Goal: Task Accomplishment & Management: Use online tool/utility

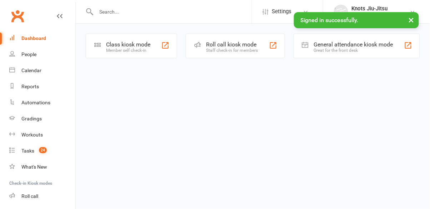
click at [133, 53] on div "Class kiosk mode Member self check-in" at bounding box center [132, 46] width 92 height 25
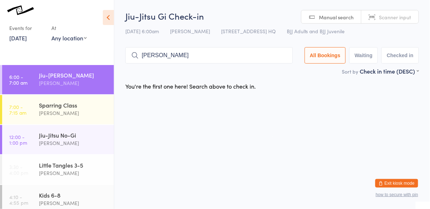
type input "[PERSON_NAME]"
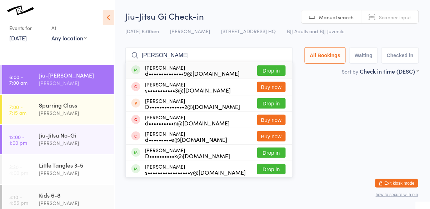
click at [267, 71] on button "Drop in" at bounding box center [271, 70] width 29 height 10
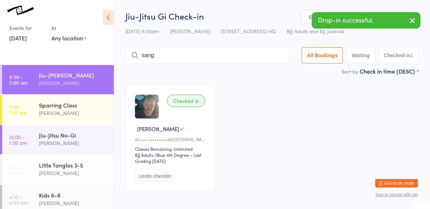
type input "sang"
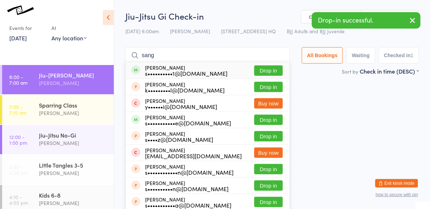
click at [266, 70] on button "Drop in" at bounding box center [268, 70] width 29 height 10
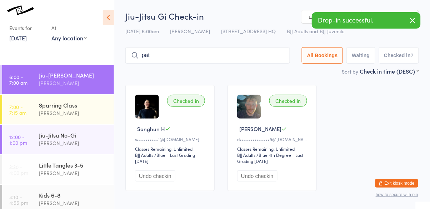
type input "pat"
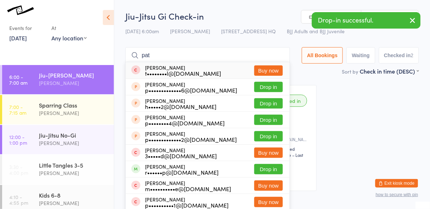
click at [266, 172] on button "Drop in" at bounding box center [268, 169] width 29 height 10
